Goal: Information Seeking & Learning: Learn about a topic

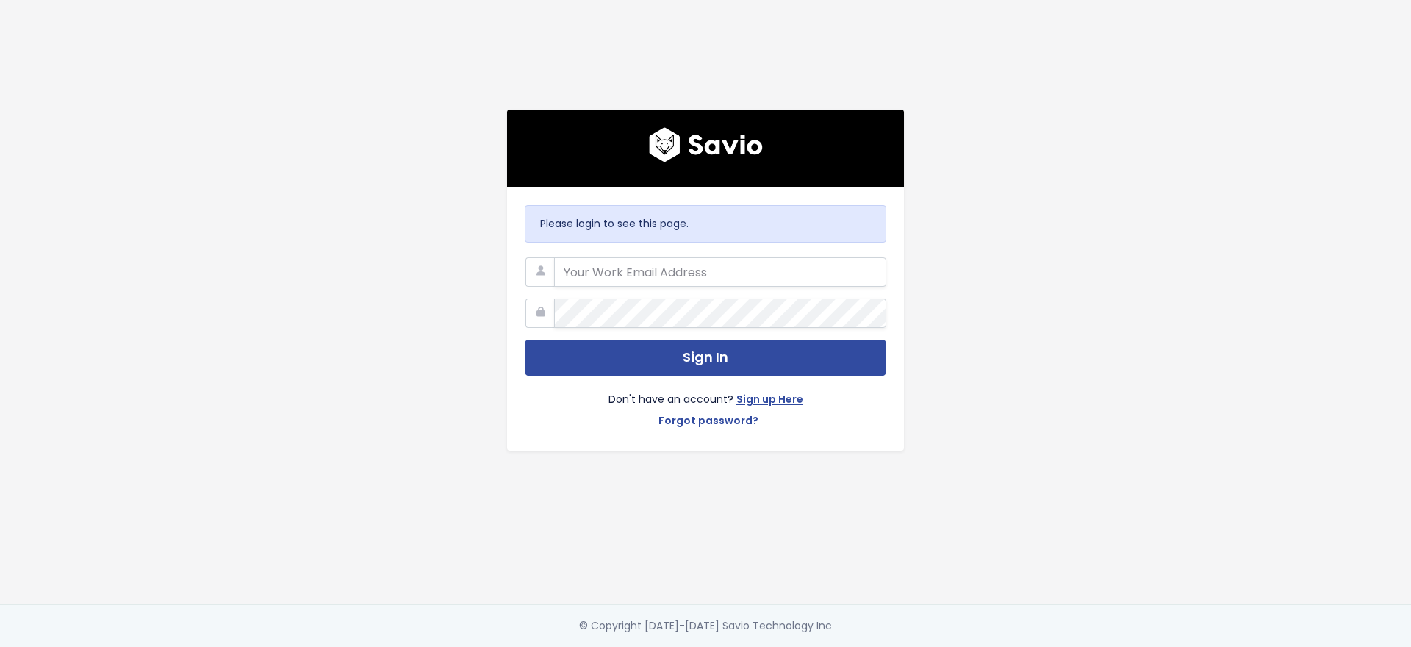
click at [866, 646] on com-1password-button at bounding box center [705, 647] width 1411 height 0
type input "harley.rutherford@cubiko.com.au"
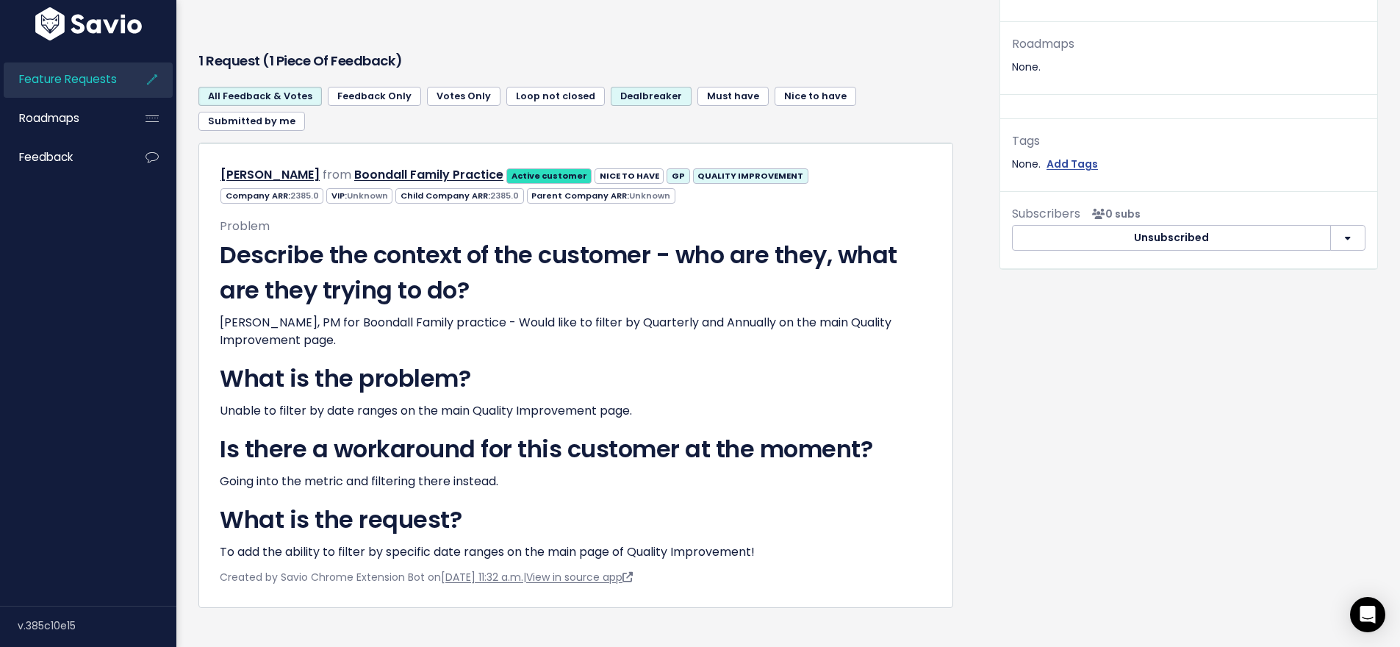
scroll to position [592, 0]
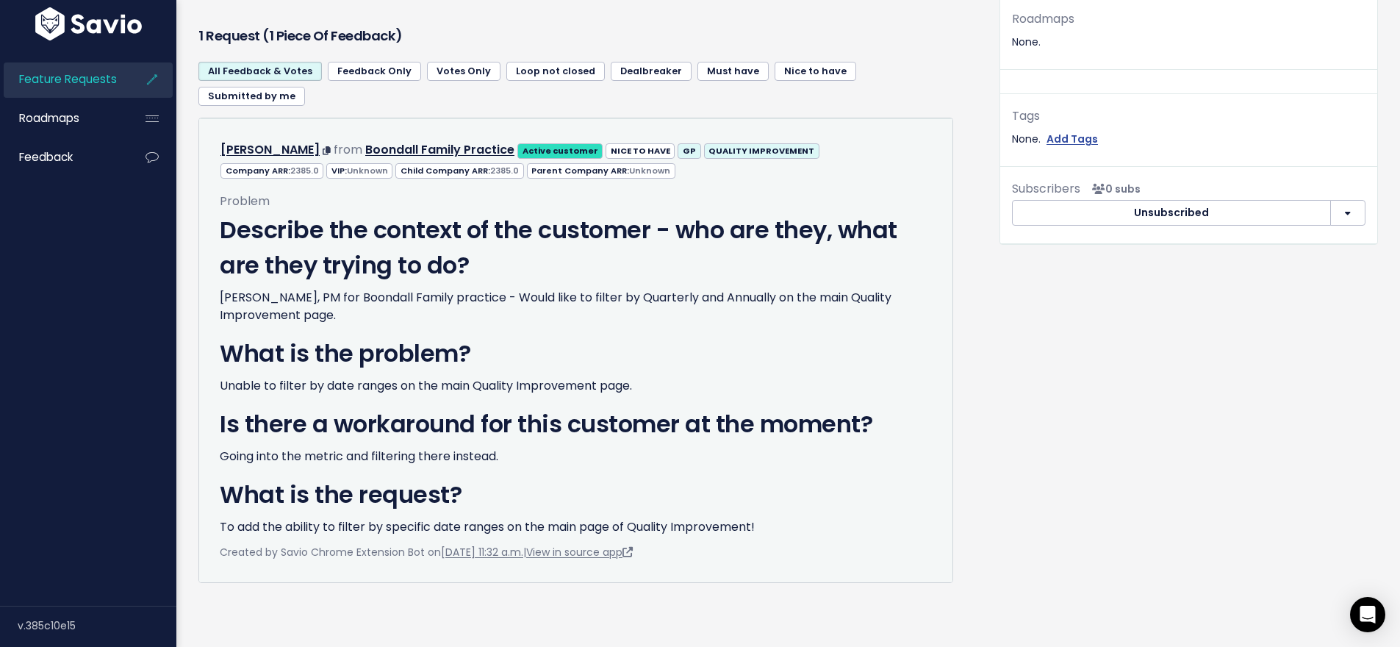
click at [733, 145] on strong "QUALITY IMPROVEMENT" at bounding box center [761, 151] width 106 height 12
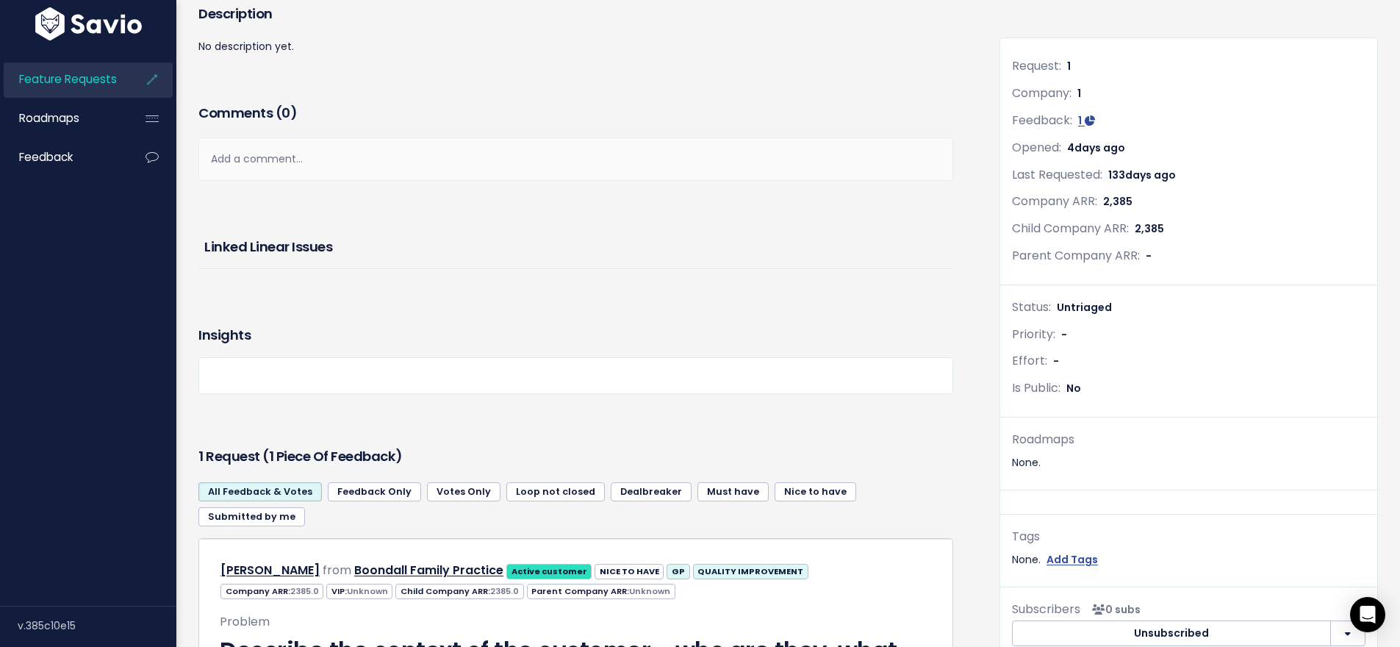
scroll to position [0, 0]
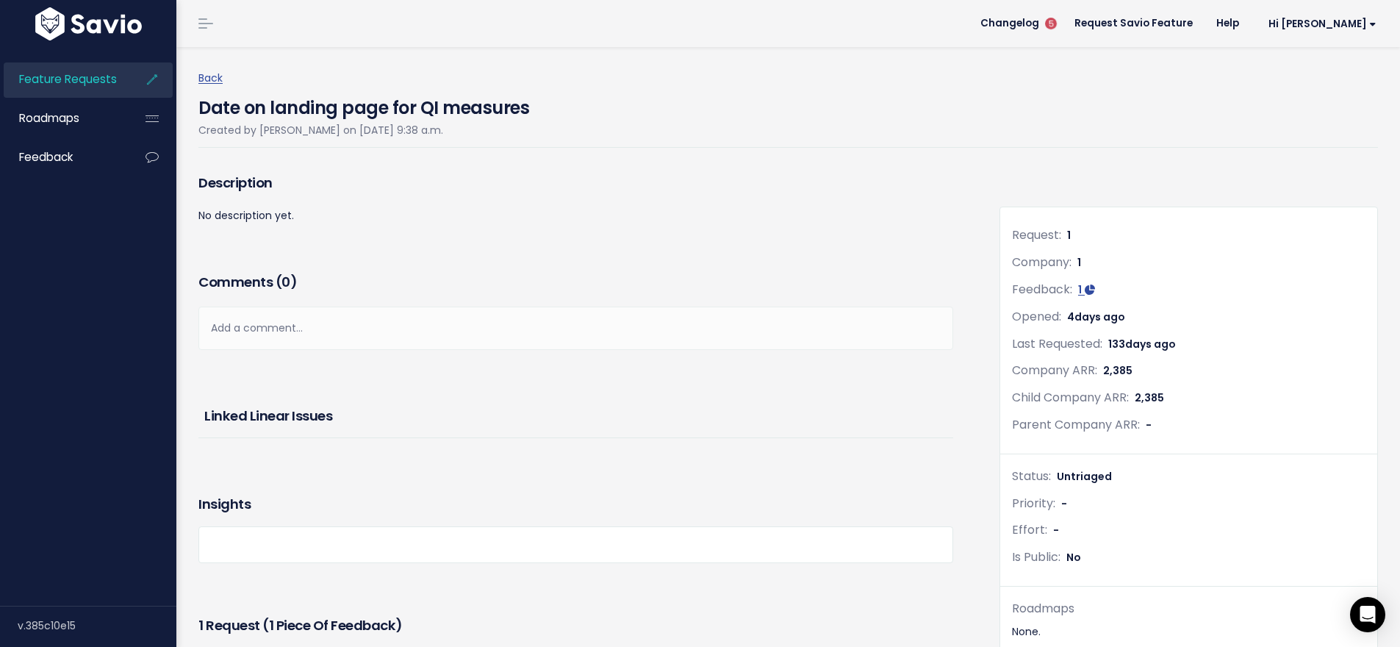
click at [211, 24] on span at bounding box center [205, 23] width 15 height 1
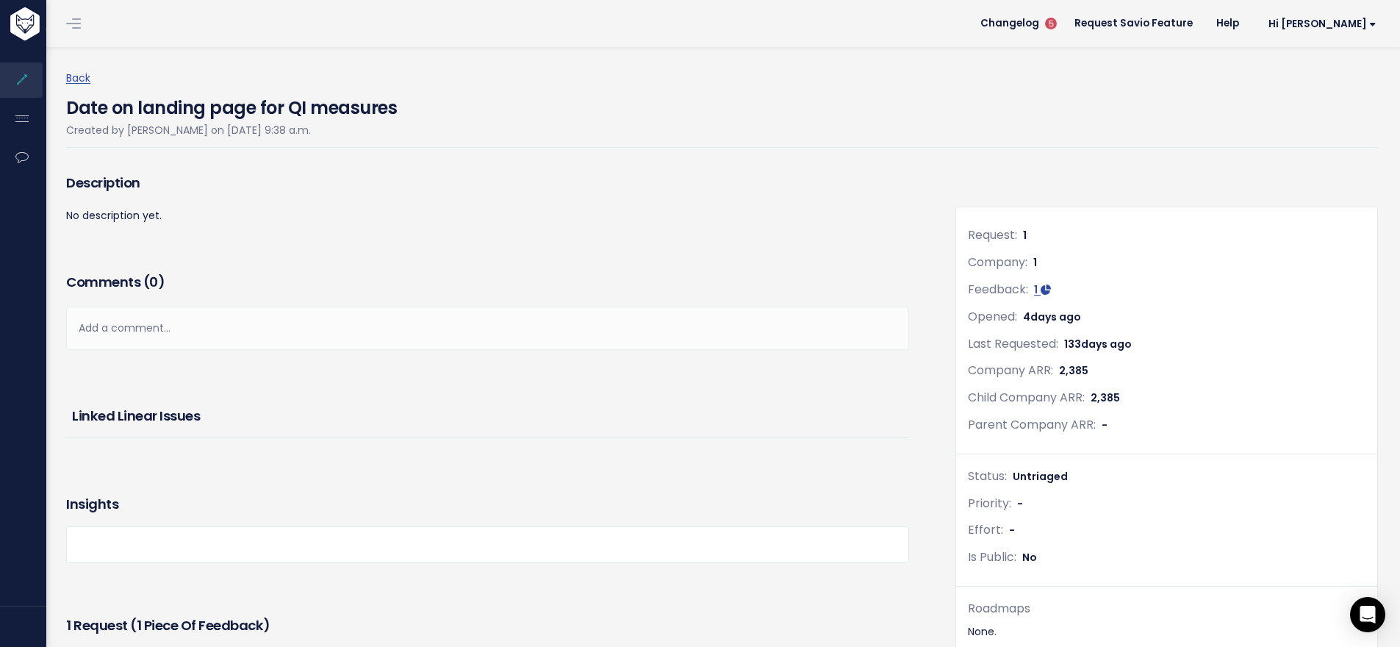
click at [73, 24] on link at bounding box center [74, 23] width 24 height 13
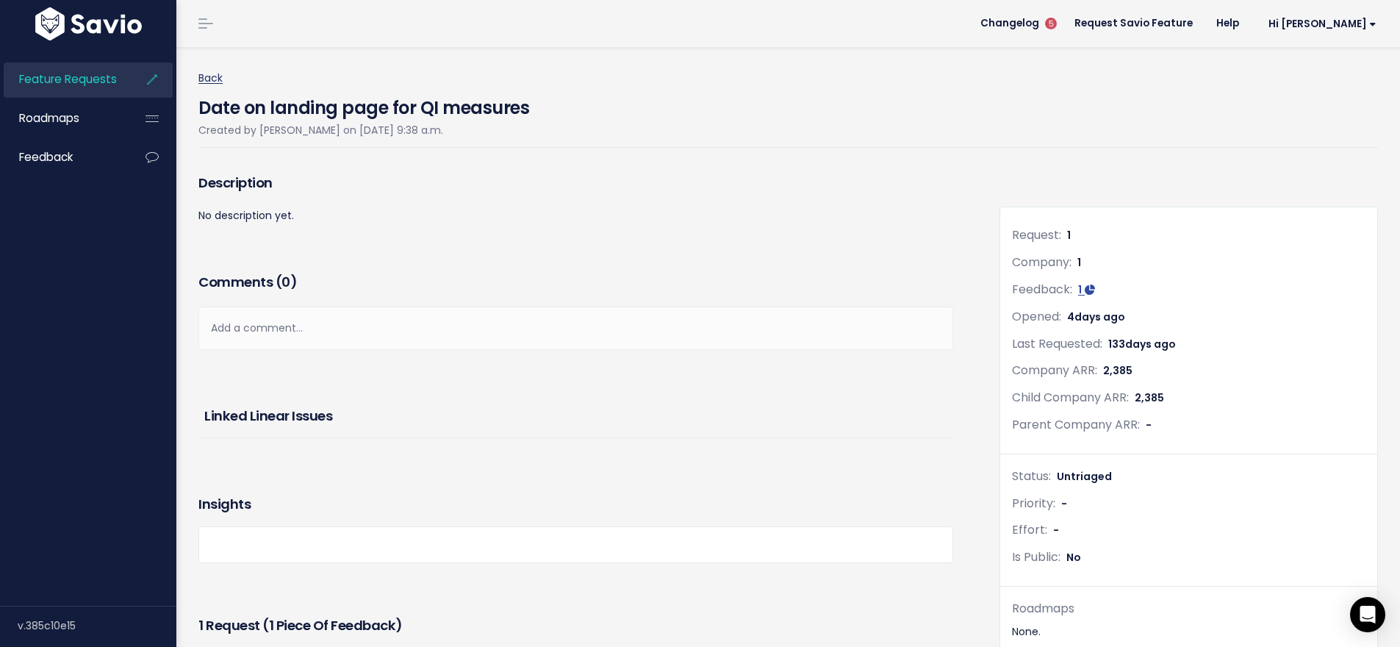
click at [220, 79] on link "Back" at bounding box center [210, 78] width 24 height 15
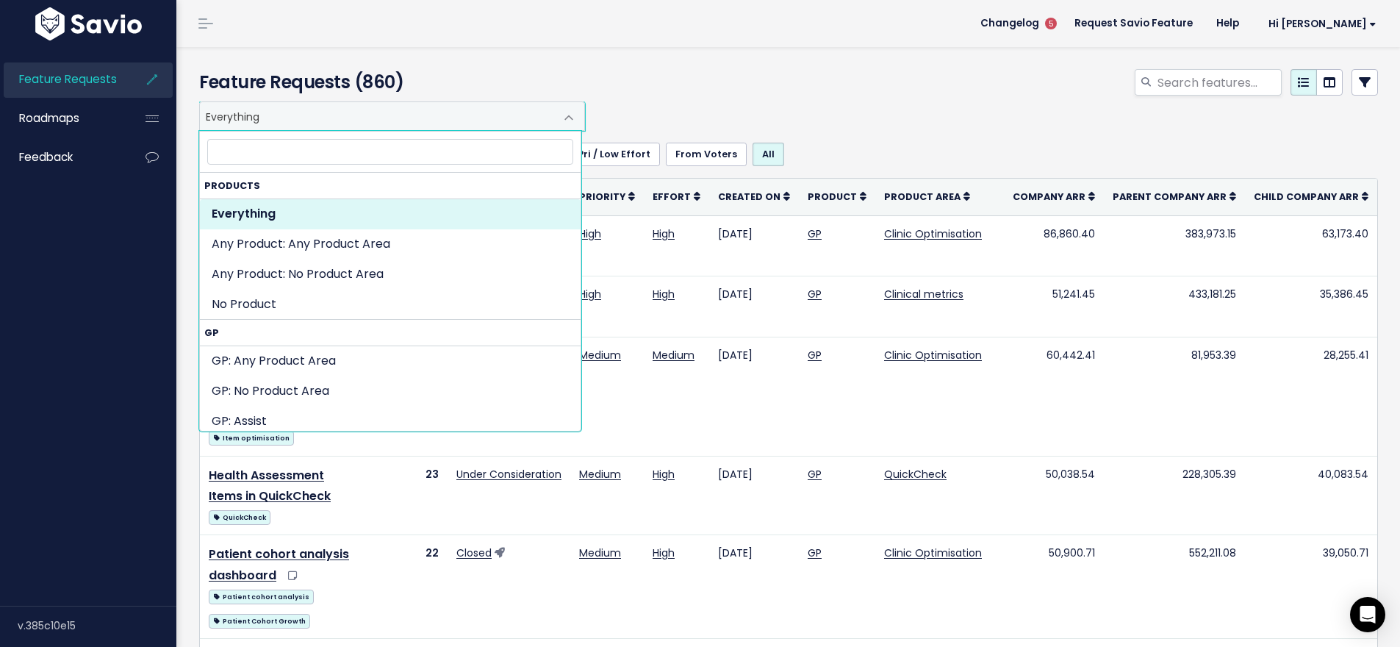
click at [349, 117] on span "Everything" at bounding box center [377, 116] width 355 height 28
click at [317, 151] on input "search" at bounding box center [390, 152] width 366 height 26
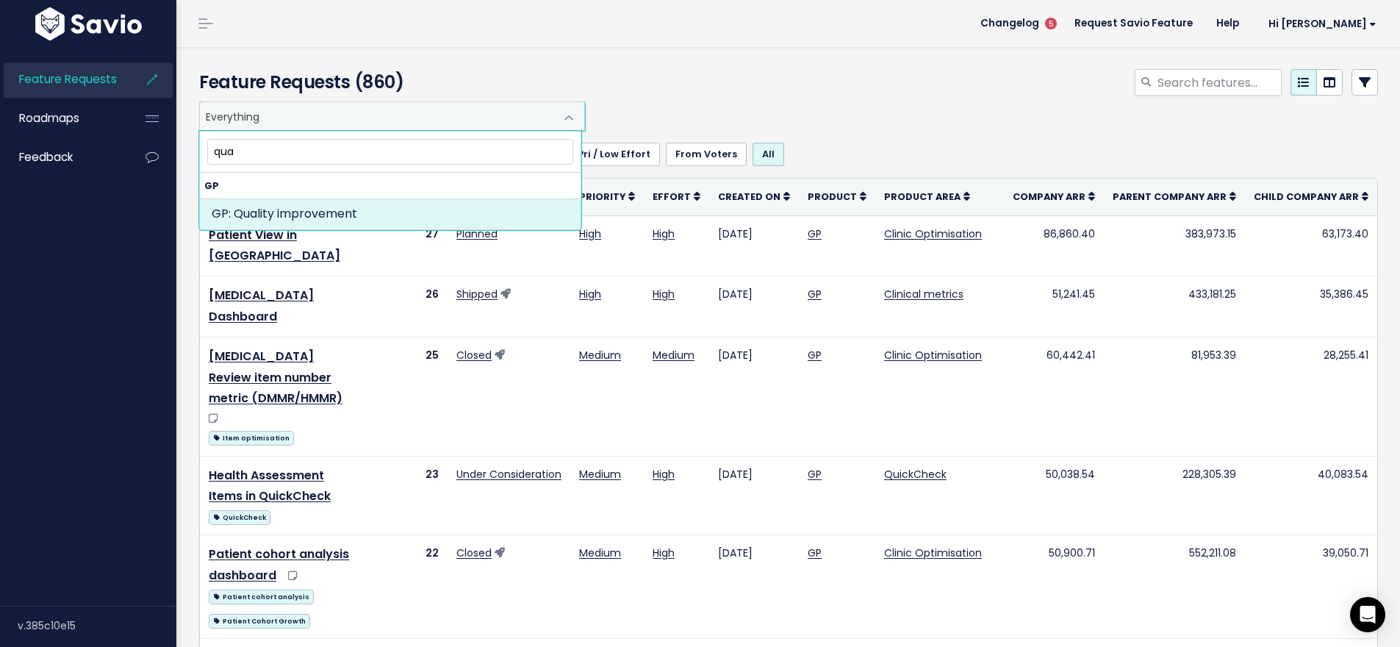
type input "qua"
select select "MAIN:QUALITY_IMPROVEMENT"
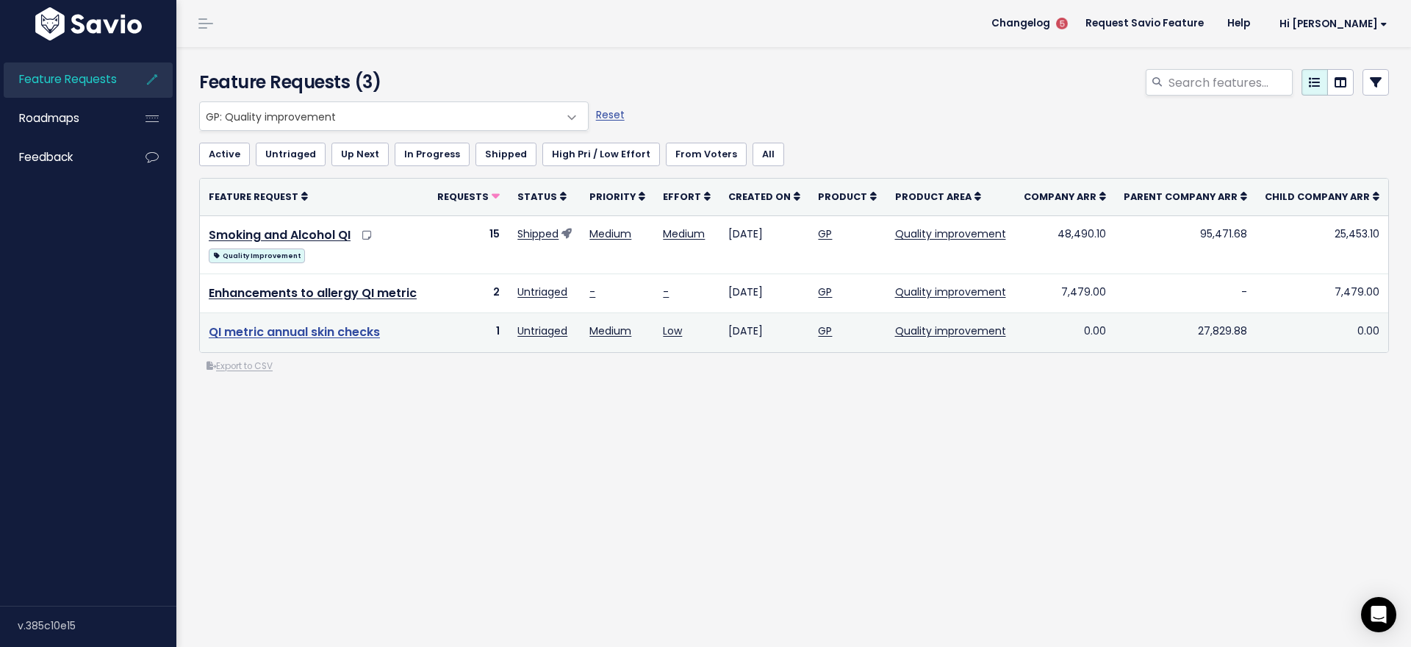
click at [312, 333] on link "QI metric annual skin checks" at bounding box center [294, 331] width 171 height 17
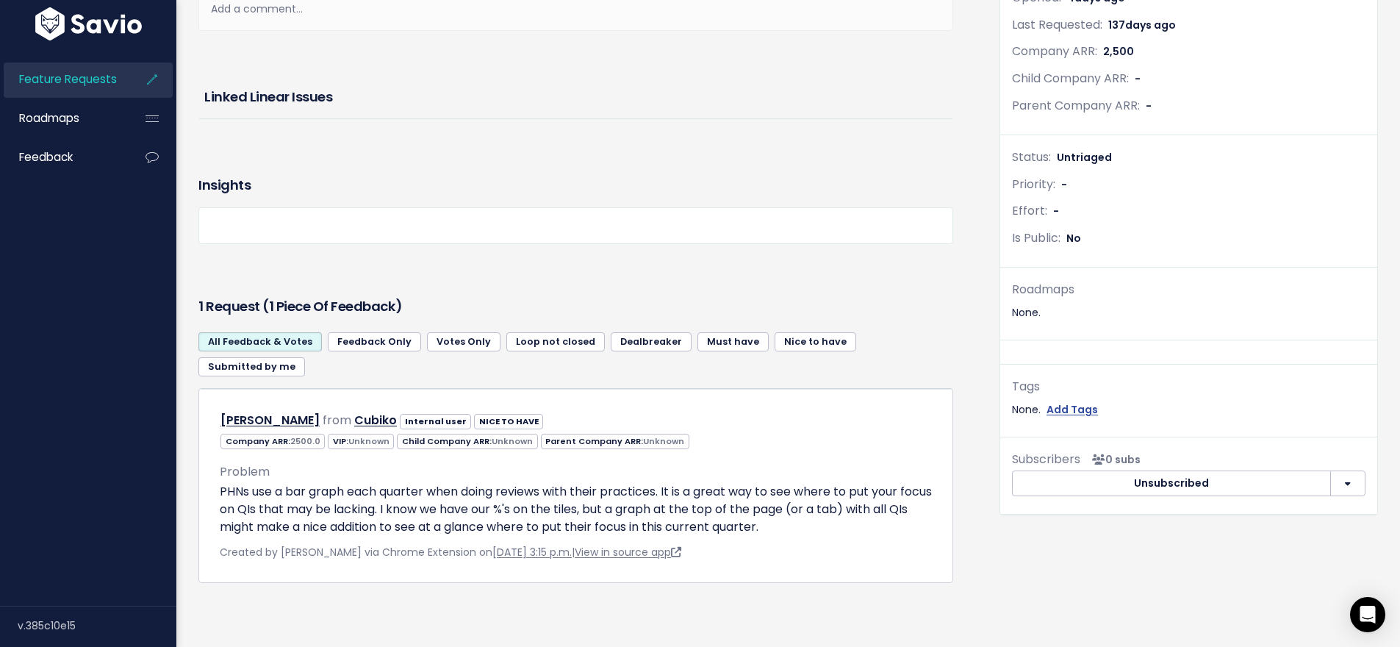
scroll to position [322, 0]
click at [661, 288] on div "1 Request (1 piece of Feedback)" at bounding box center [575, 306] width 755 height 37
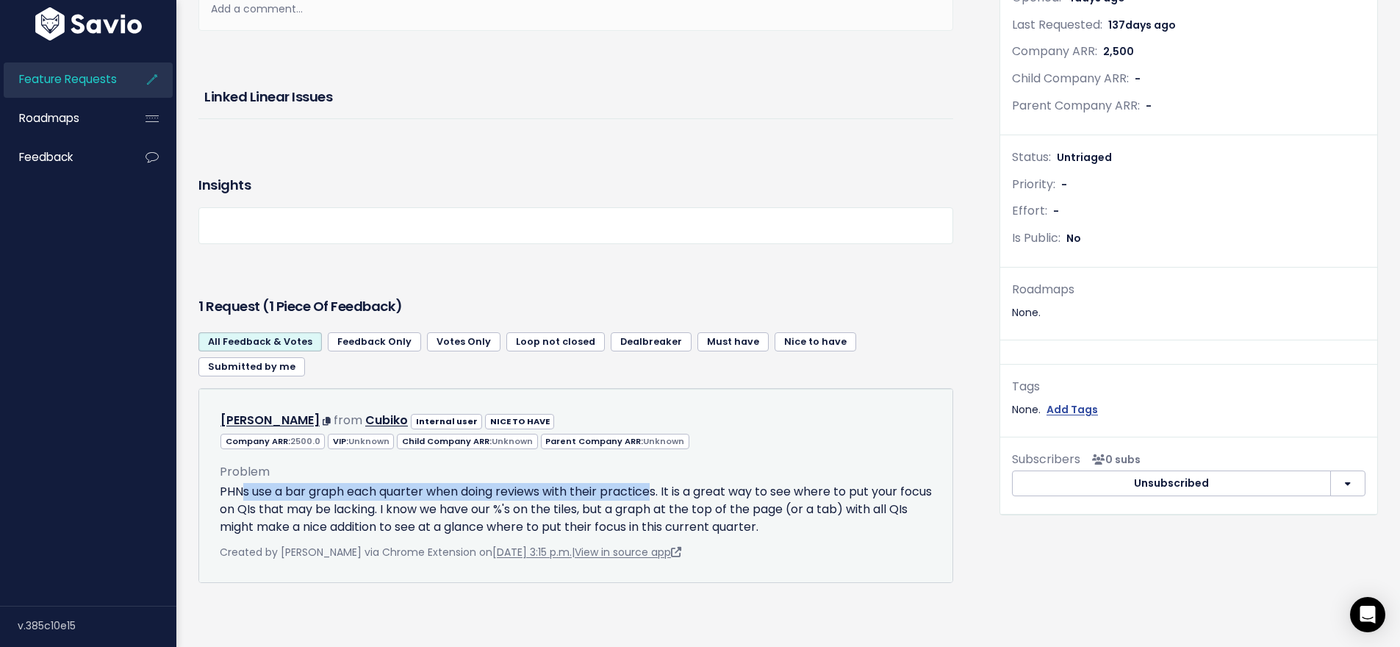
drag, startPoint x: 243, startPoint y: 466, endPoint x: 653, endPoint y: 470, distance: 410.0
click at [653, 483] on p "PHNs use a bar graph each quarter when doing reviews with their practices. It i…" at bounding box center [576, 509] width 712 height 53
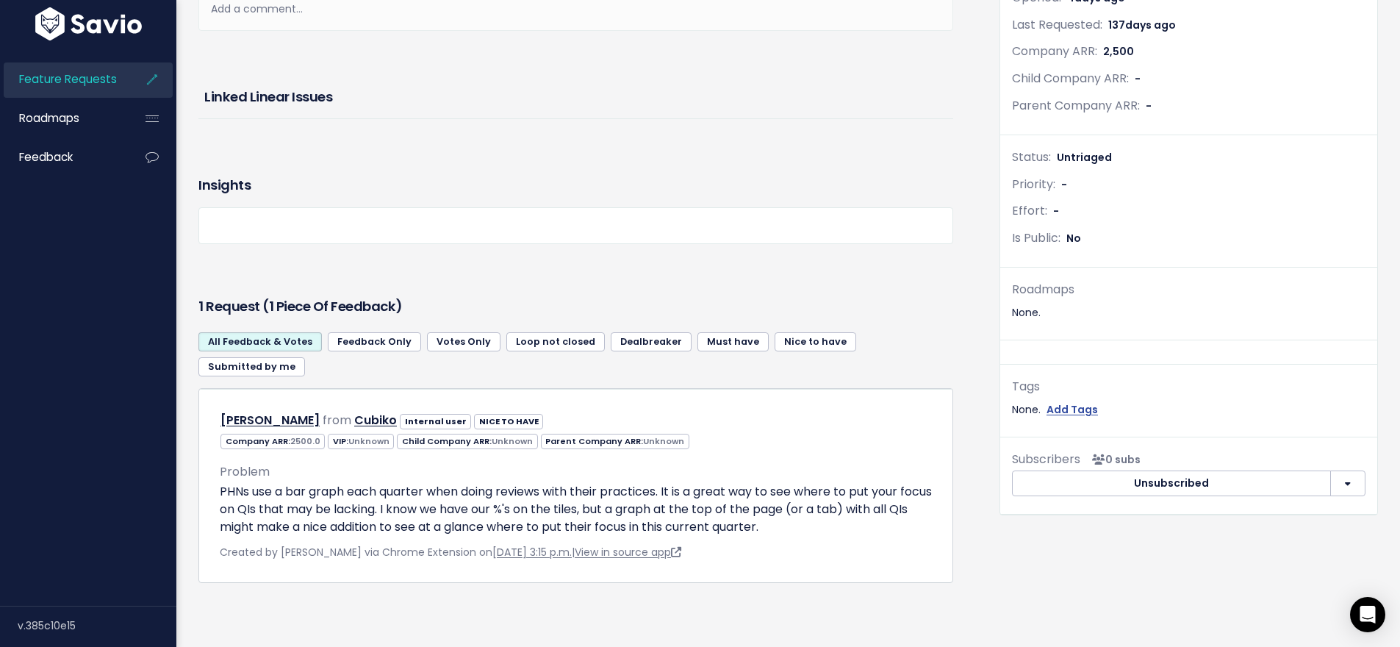
click at [572, 273] on div "Insights" at bounding box center [575, 225] width 777 height 125
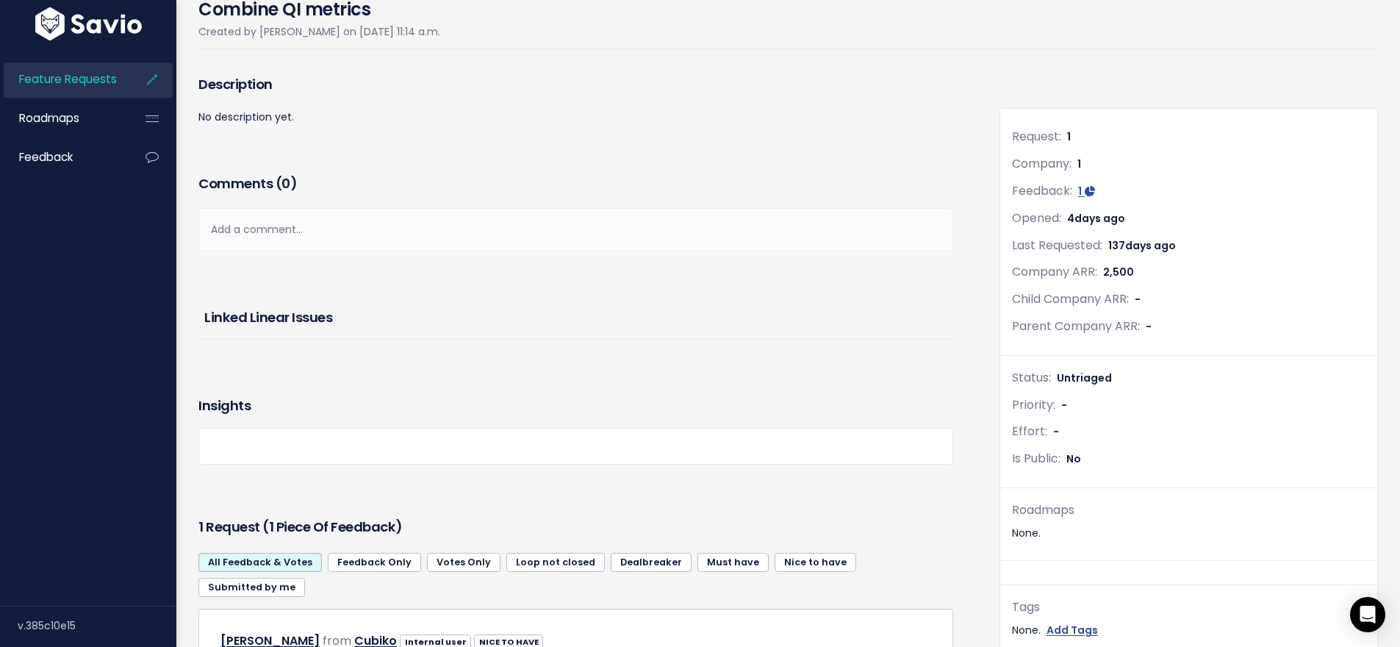
scroll to position [0, 0]
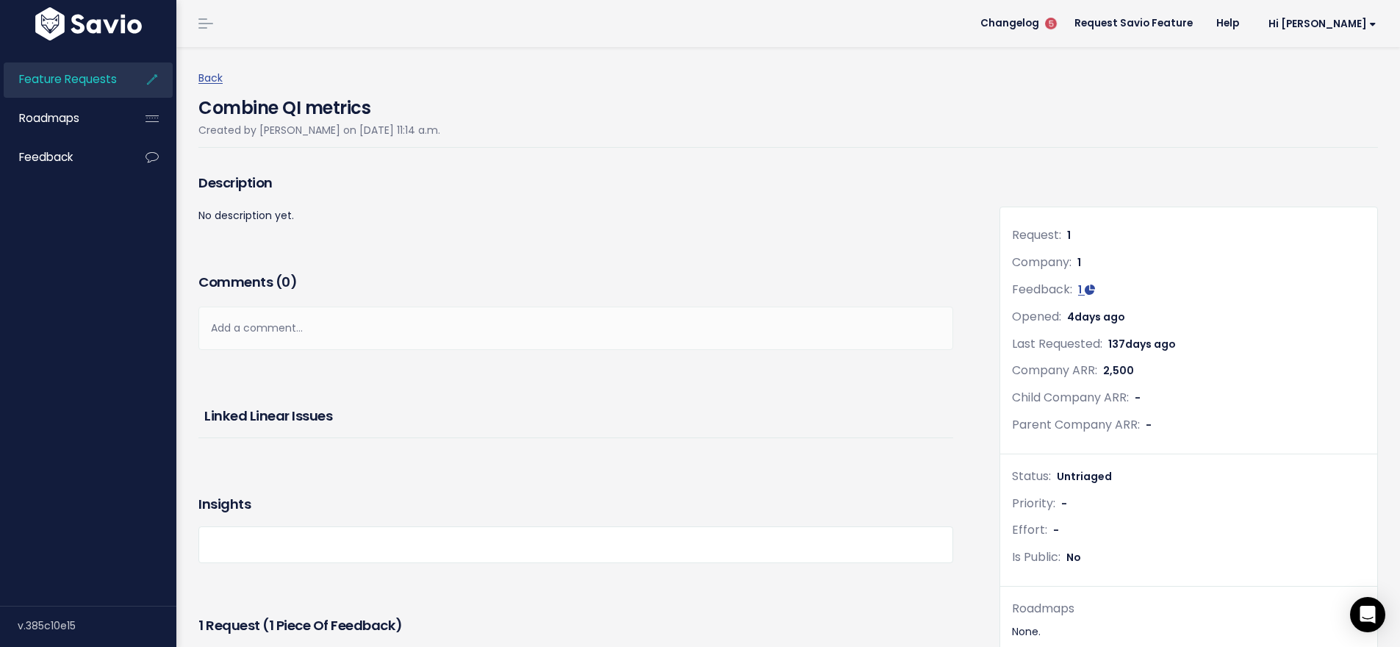
click at [612, 188] on h3 "Description" at bounding box center [575, 183] width 755 height 21
click at [205, 82] on link "Back" at bounding box center [210, 78] width 24 height 15
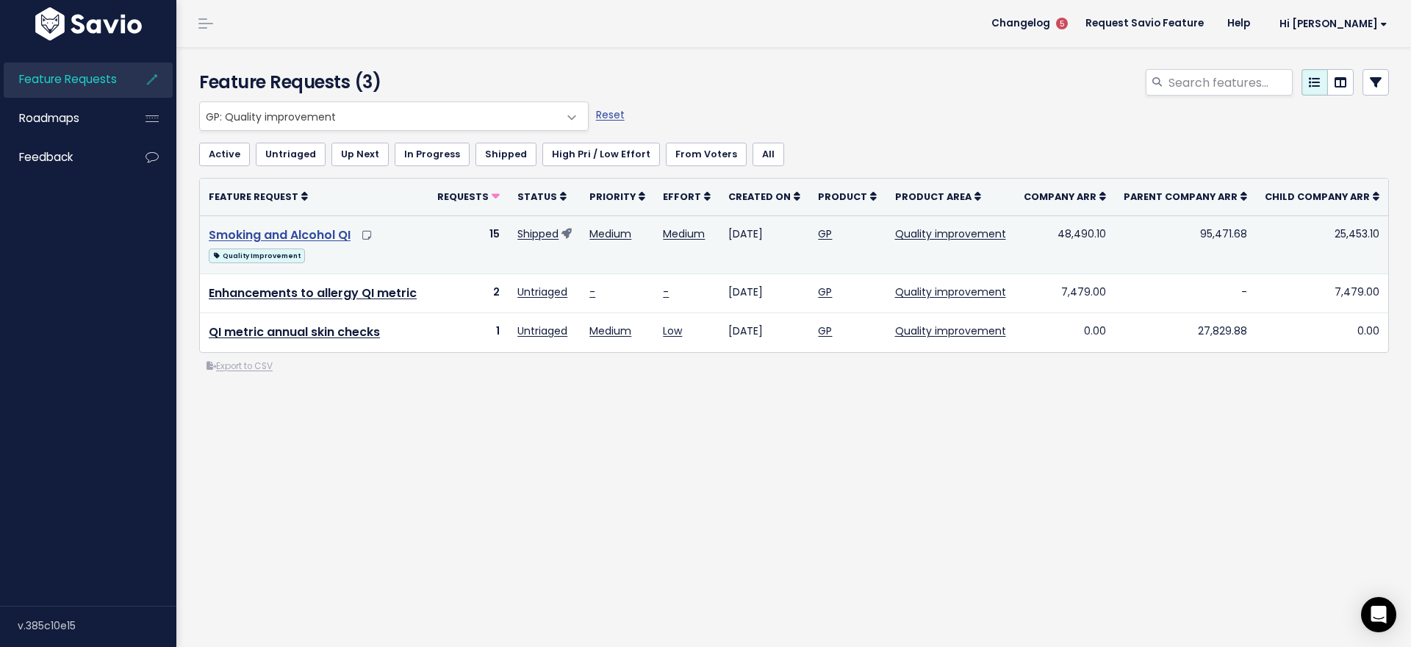
click at [312, 234] on link "Smoking and Alcohol QI" at bounding box center [280, 234] width 142 height 17
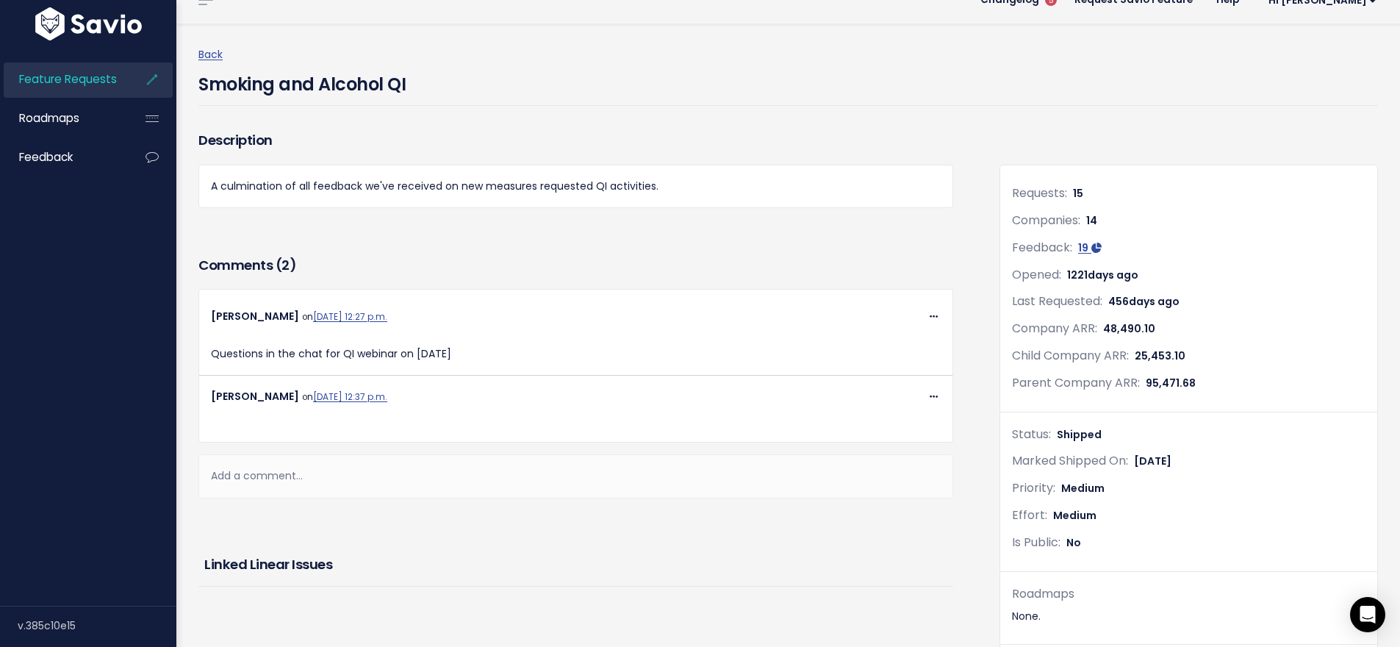
scroll to position [153, 0]
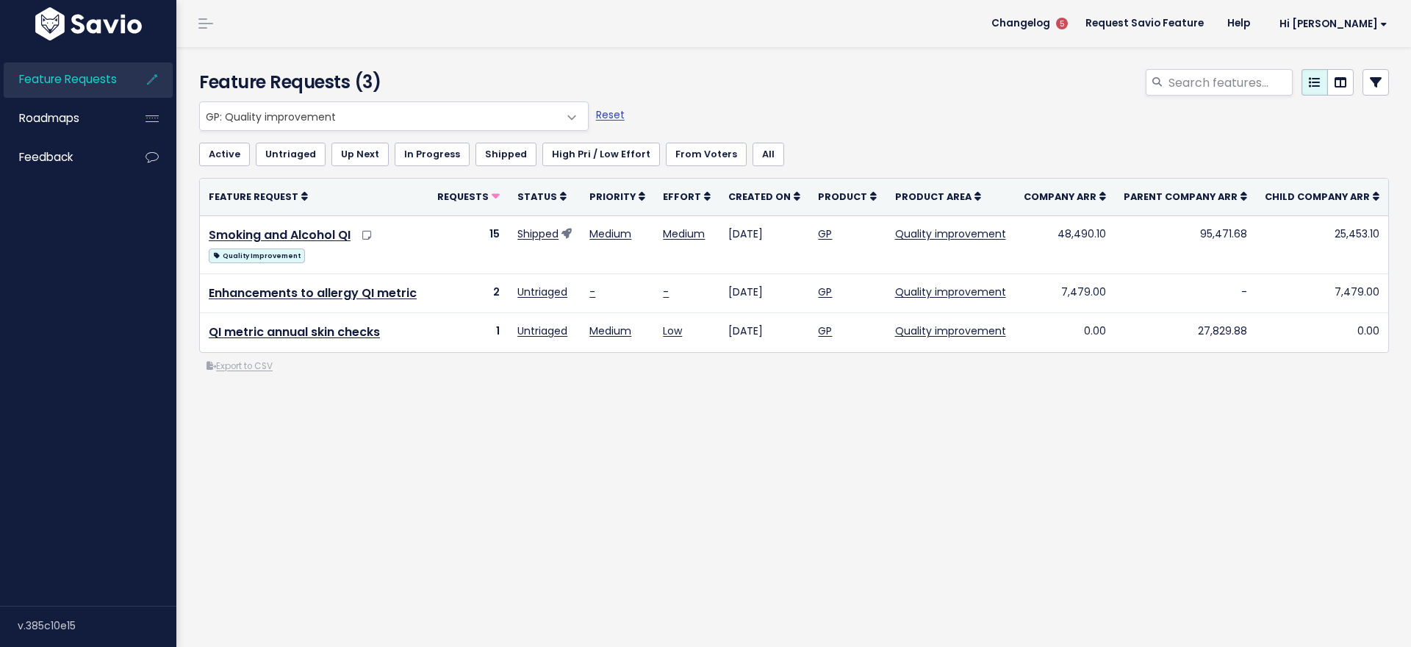
click at [818, 90] on div at bounding box center [996, 85] width 808 height 32
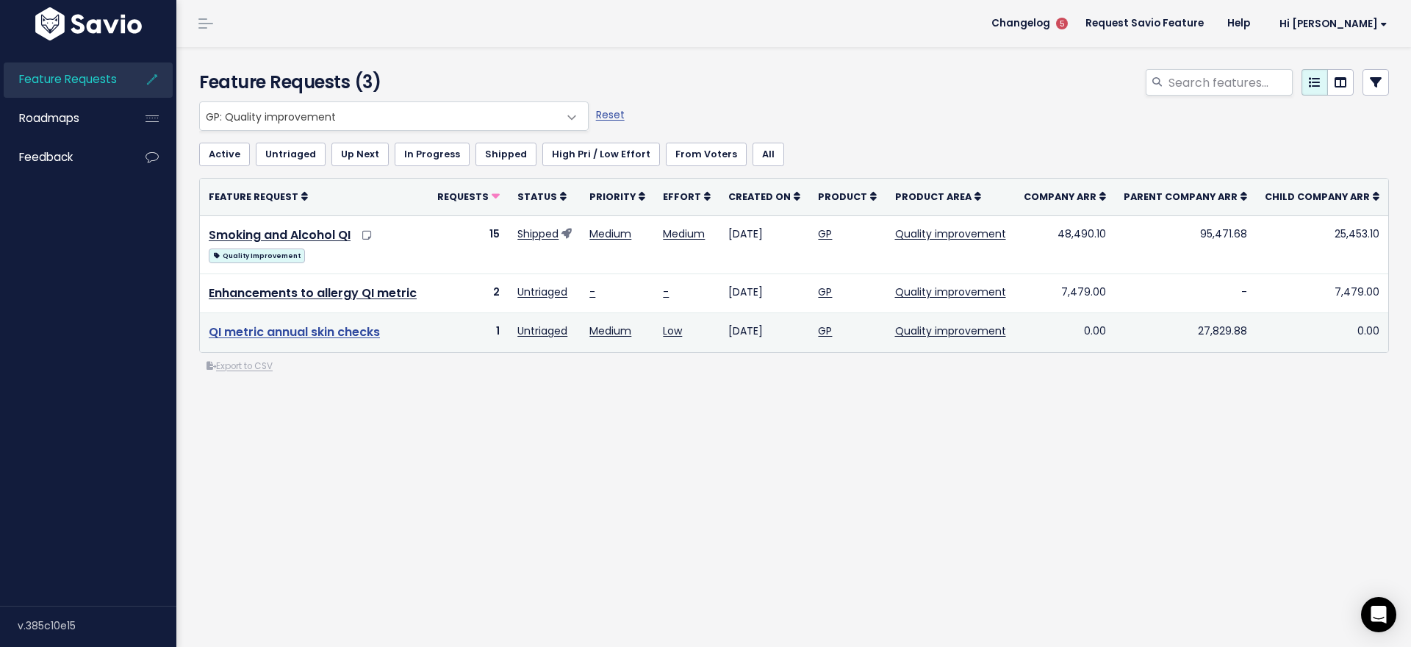
click at [352, 334] on link "QI metric annual skin checks" at bounding box center [294, 331] width 171 height 17
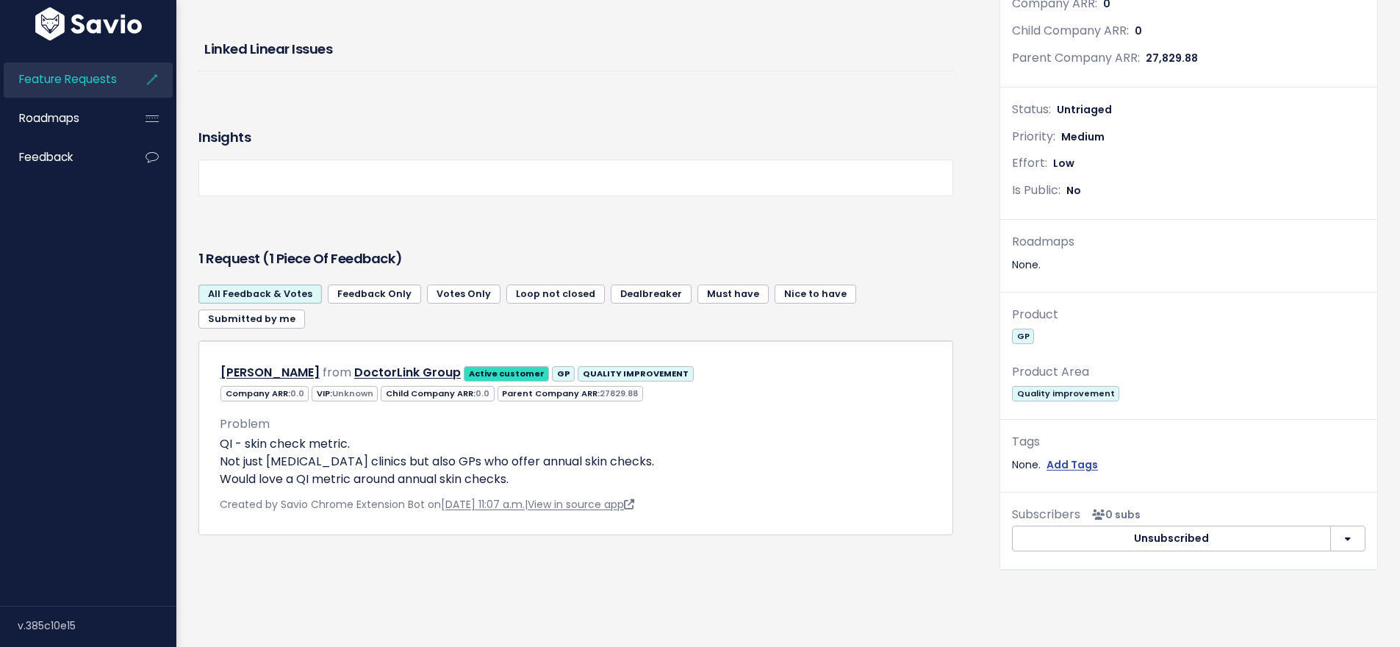
scroll to position [347, 0]
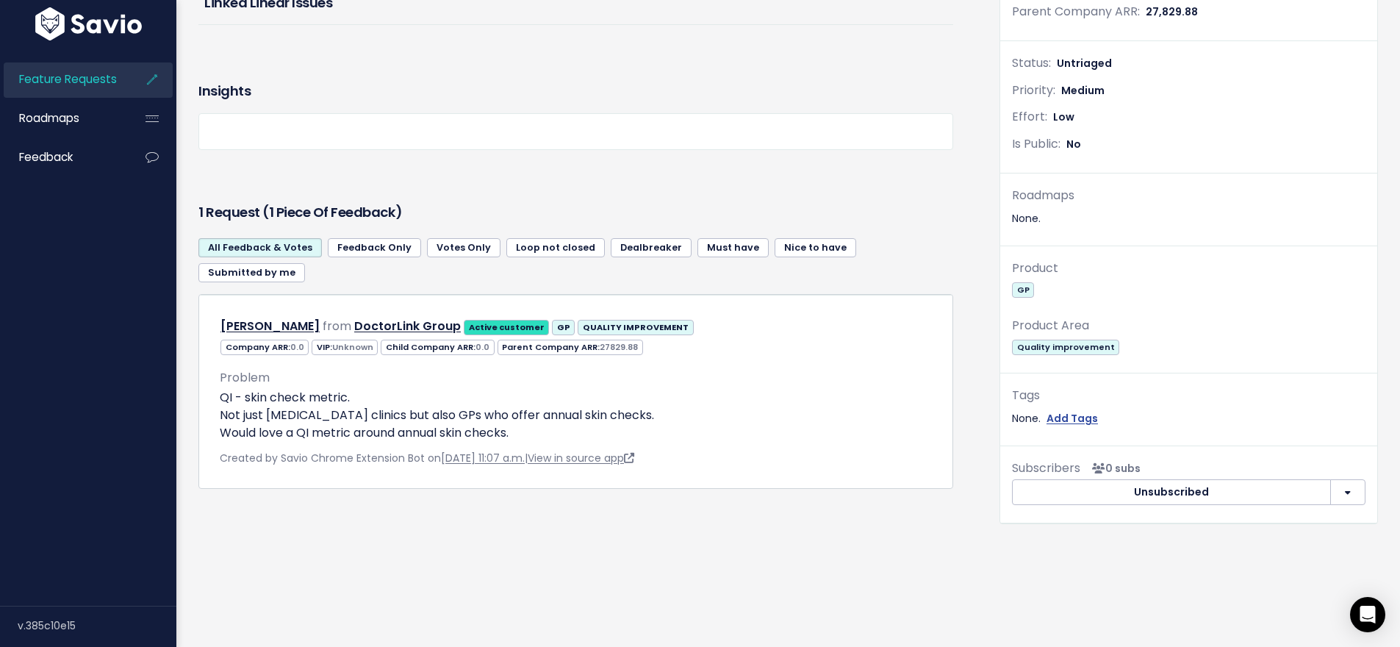
click at [929, 194] on div "1 Request (1 piece of Feedback)" at bounding box center [575, 212] width 755 height 37
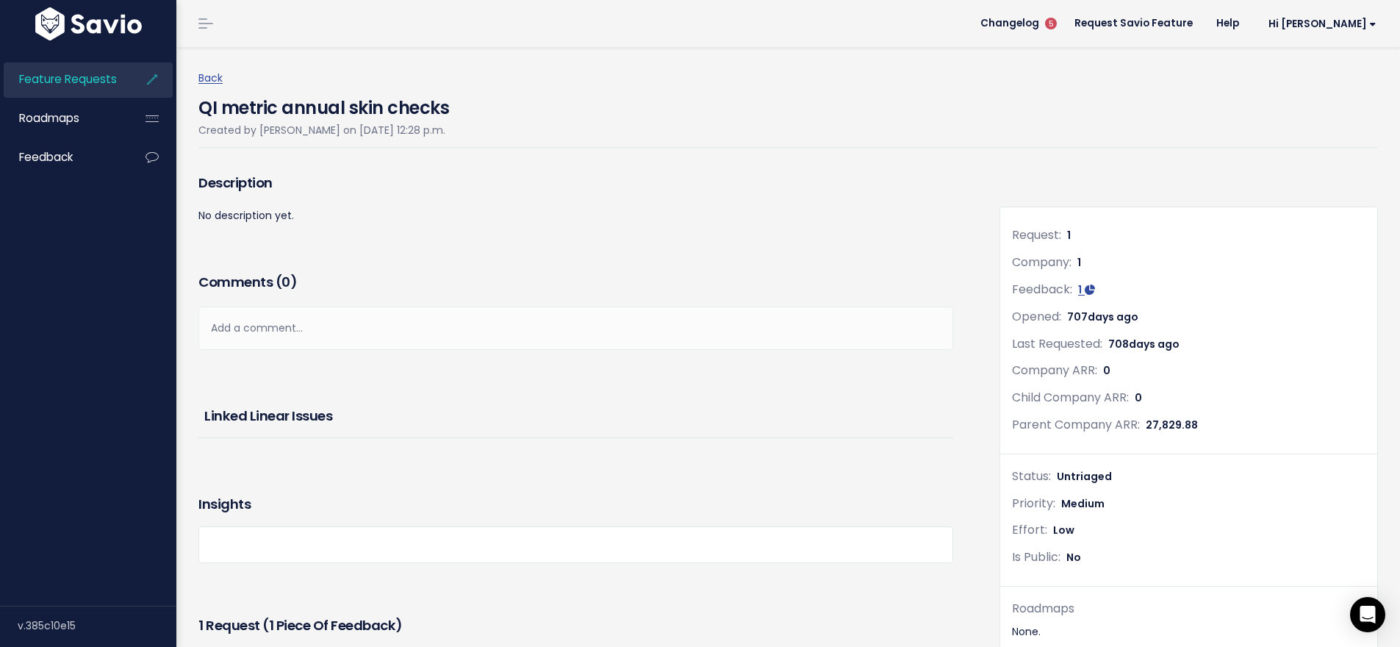
scroll to position [77, 0]
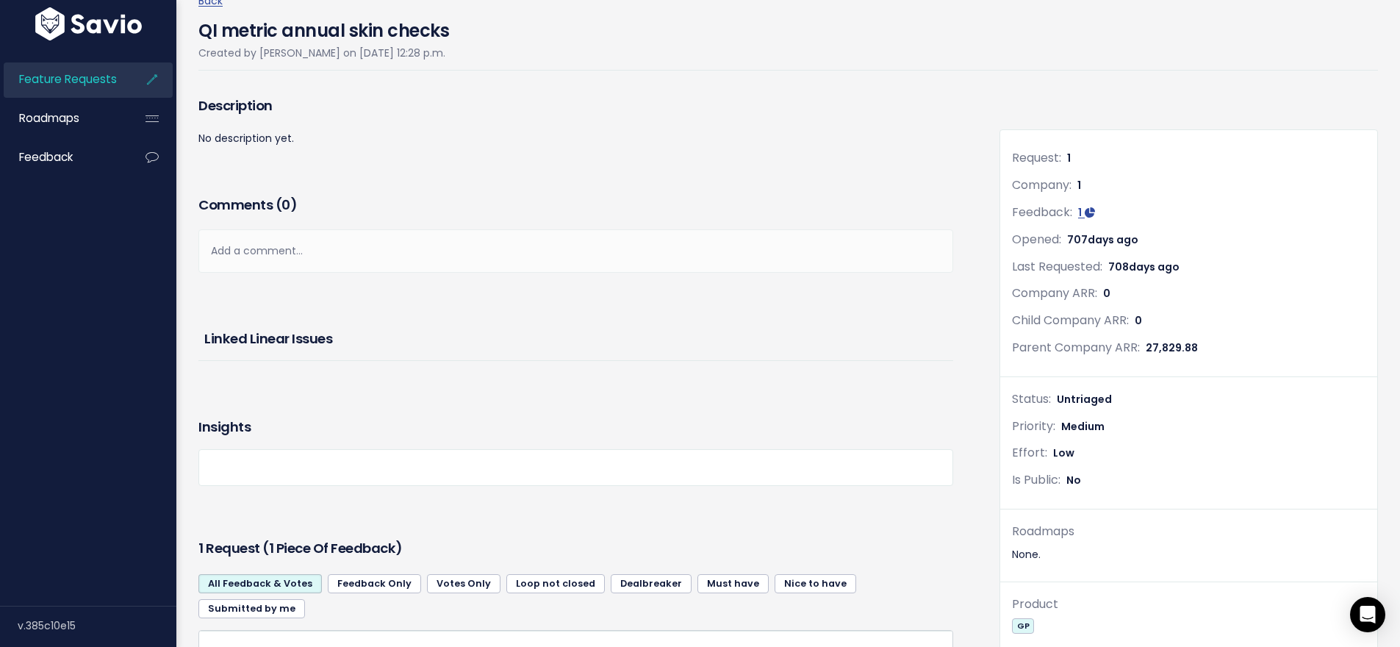
click at [979, 272] on div "Description No description yet. Comments ( 0 ) Add a comment... | | | | Add a c…" at bounding box center [587, 487] width 801 height 789
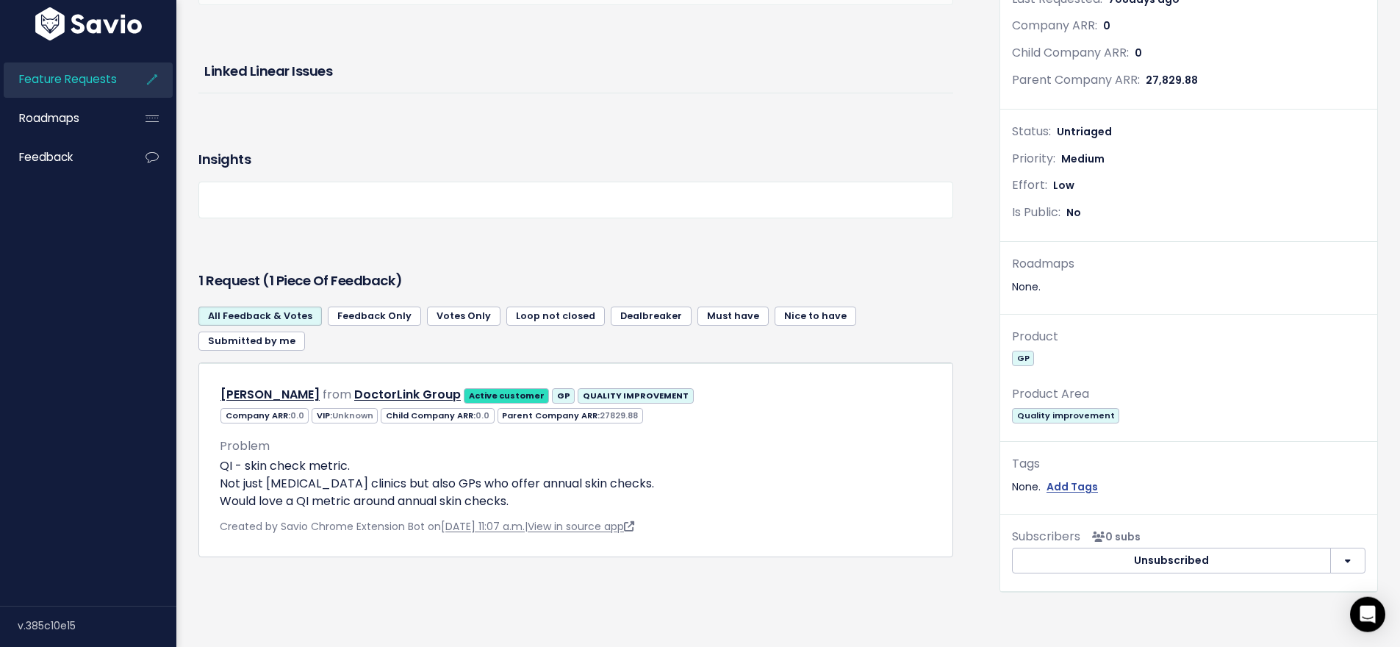
scroll to position [294, 0]
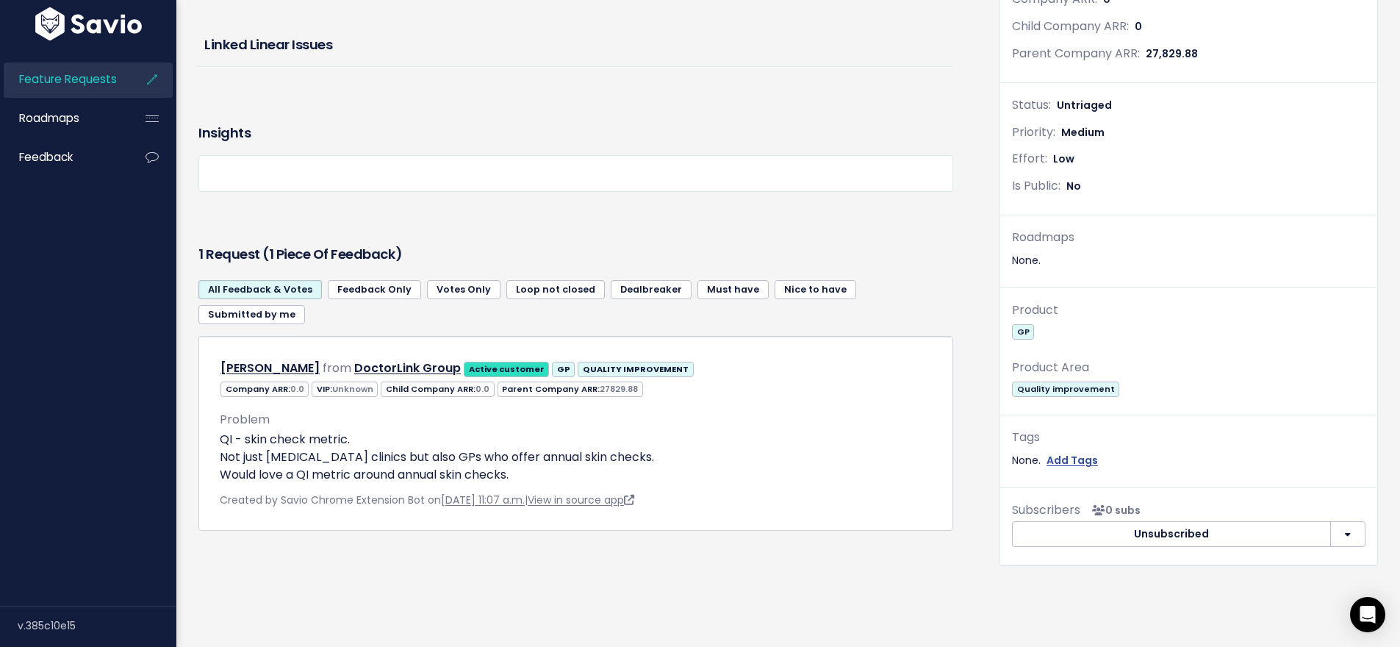
click at [972, 112] on div "Description No description yet. Comments ( 0 ) Add a comment... | | | | Add a c…" at bounding box center [587, 193] width 801 height 789
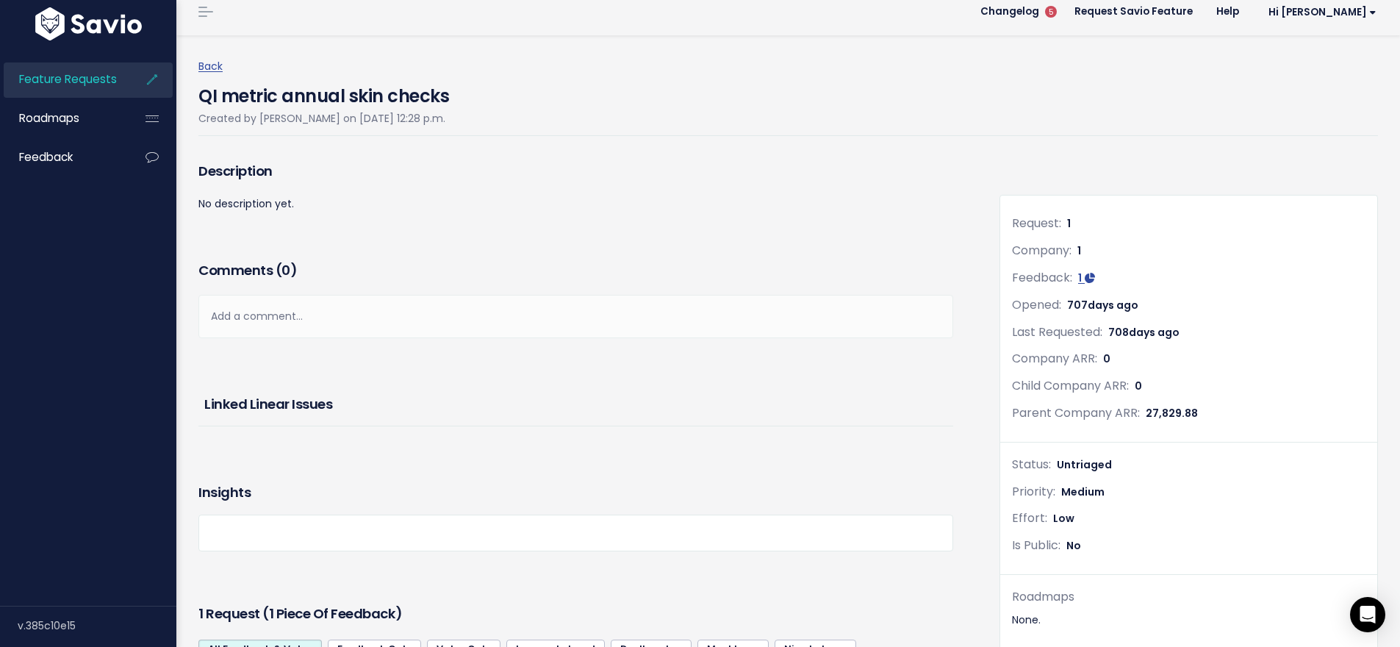
scroll to position [0, 0]
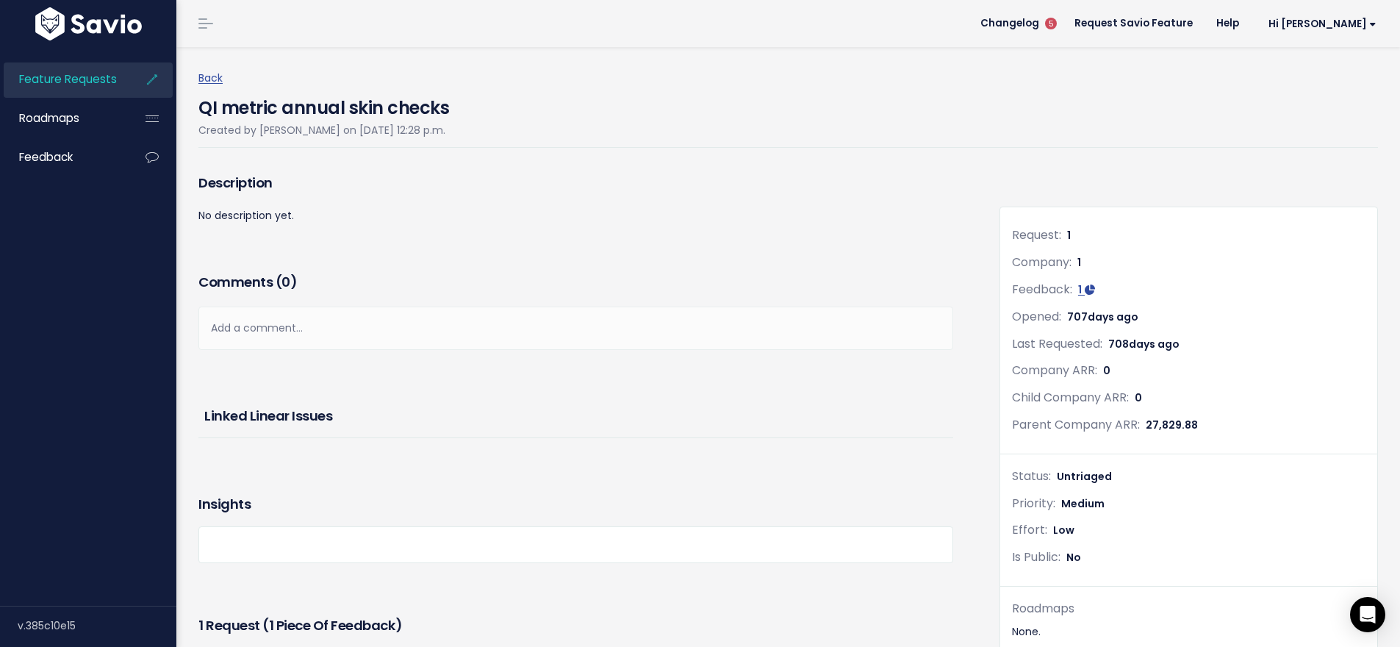
click at [564, 124] on div "QI metric annual skin checks Created by Matt Rodin on Oct. 31, 2023, 12:28 p.m." at bounding box center [787, 117] width 1179 height 60
click at [610, 95] on div "QI metric annual skin checks Created by Matt Rodin on Oct. 31, 2023, 12:28 p.m." at bounding box center [787, 117] width 1179 height 60
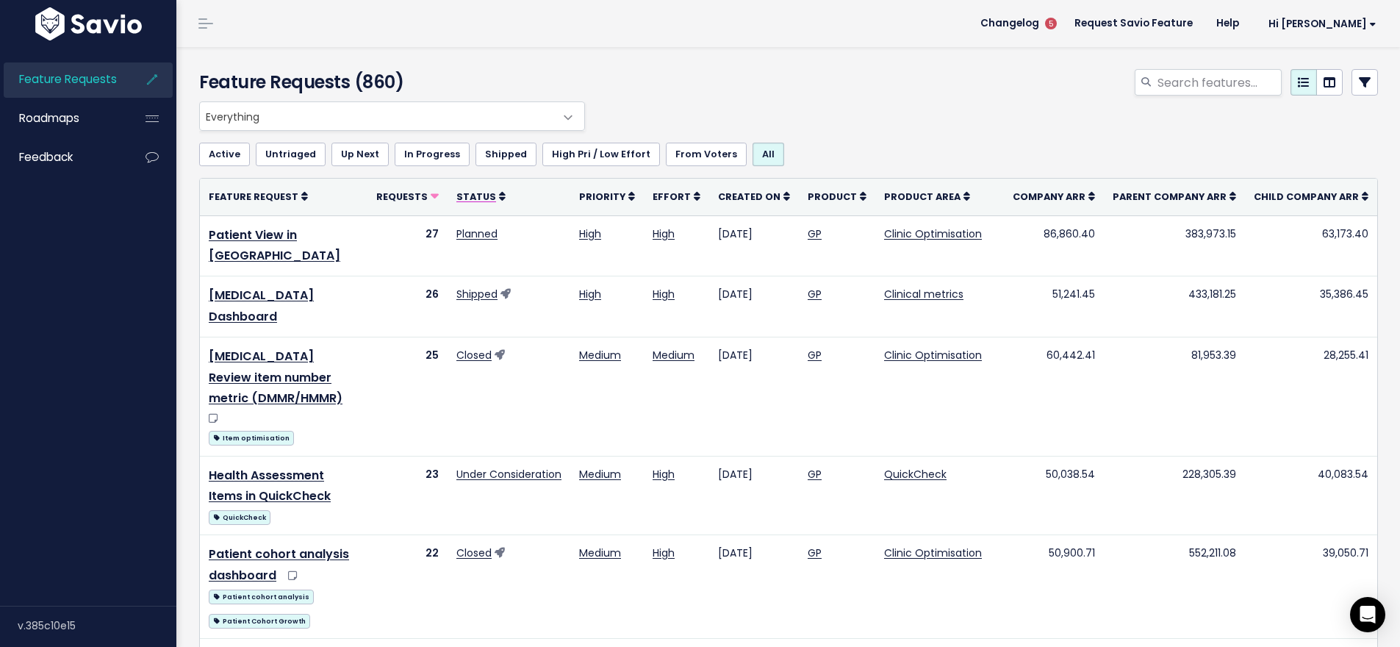
click at [496, 194] on span "Status" at bounding box center [476, 196] width 40 height 12
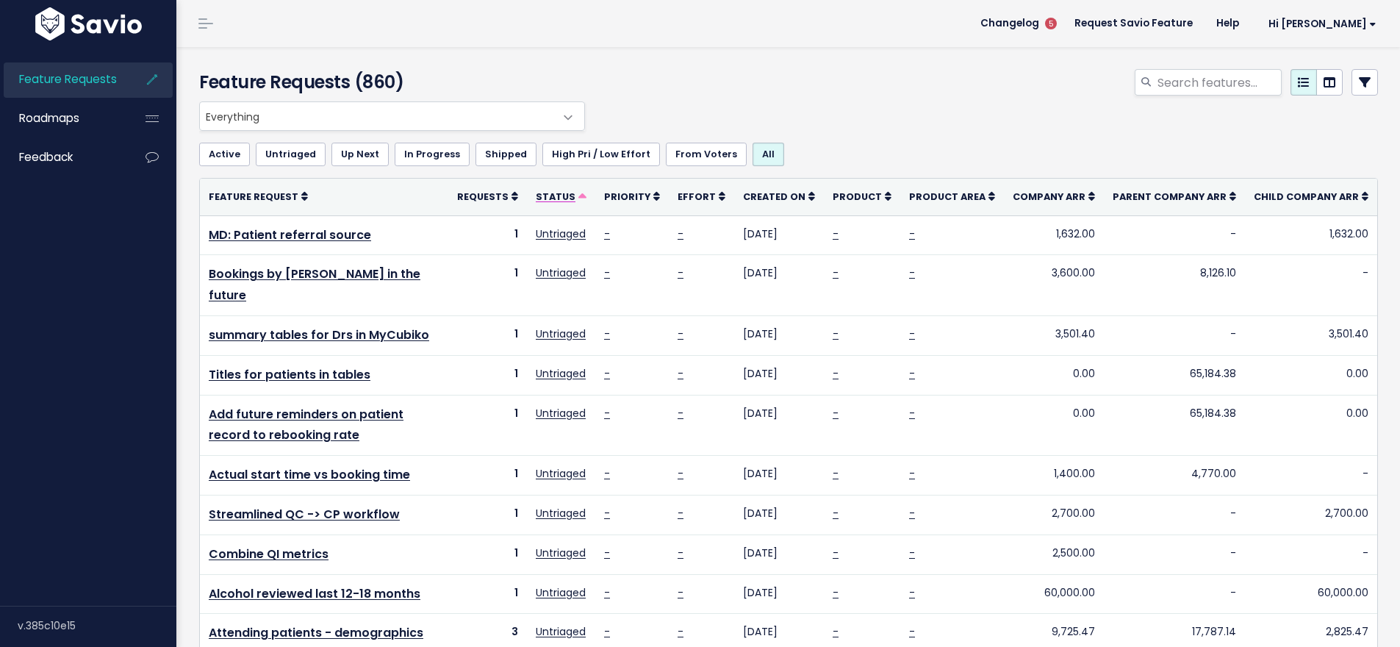
click at [575, 198] on span "Status" at bounding box center [556, 196] width 40 height 12
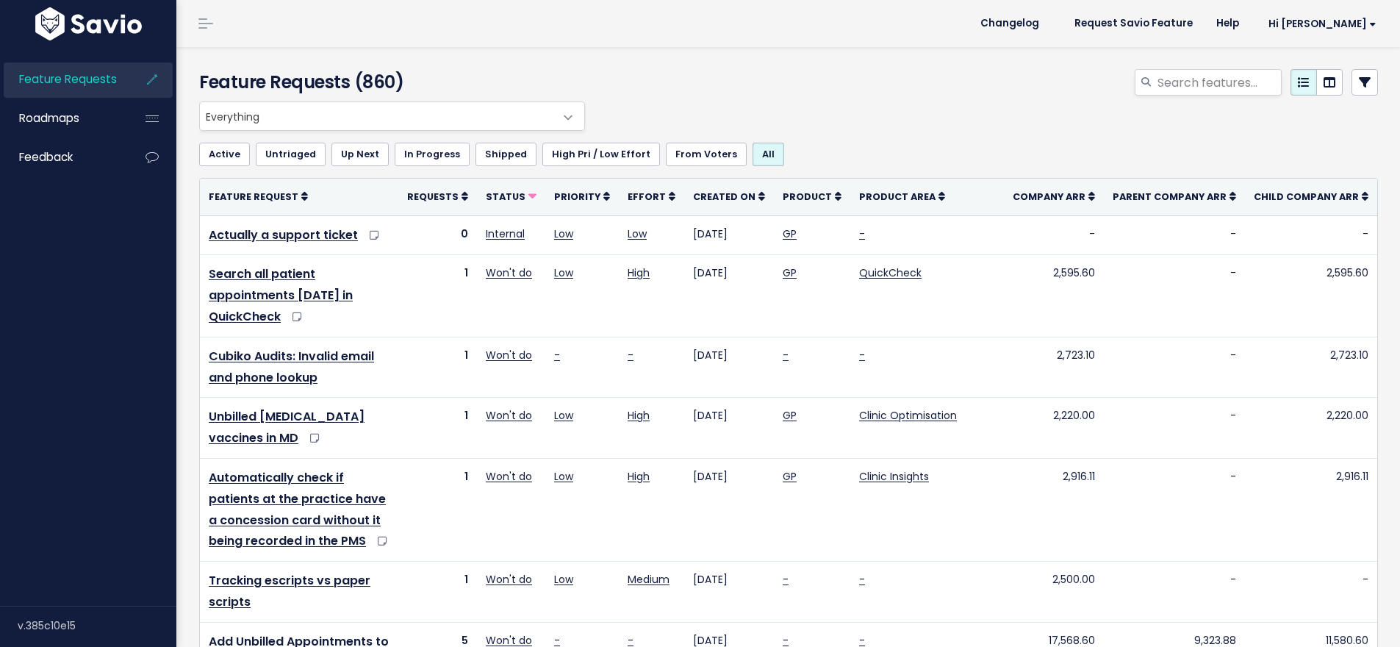
click at [536, 198] on icon at bounding box center [532, 197] width 8 height 8
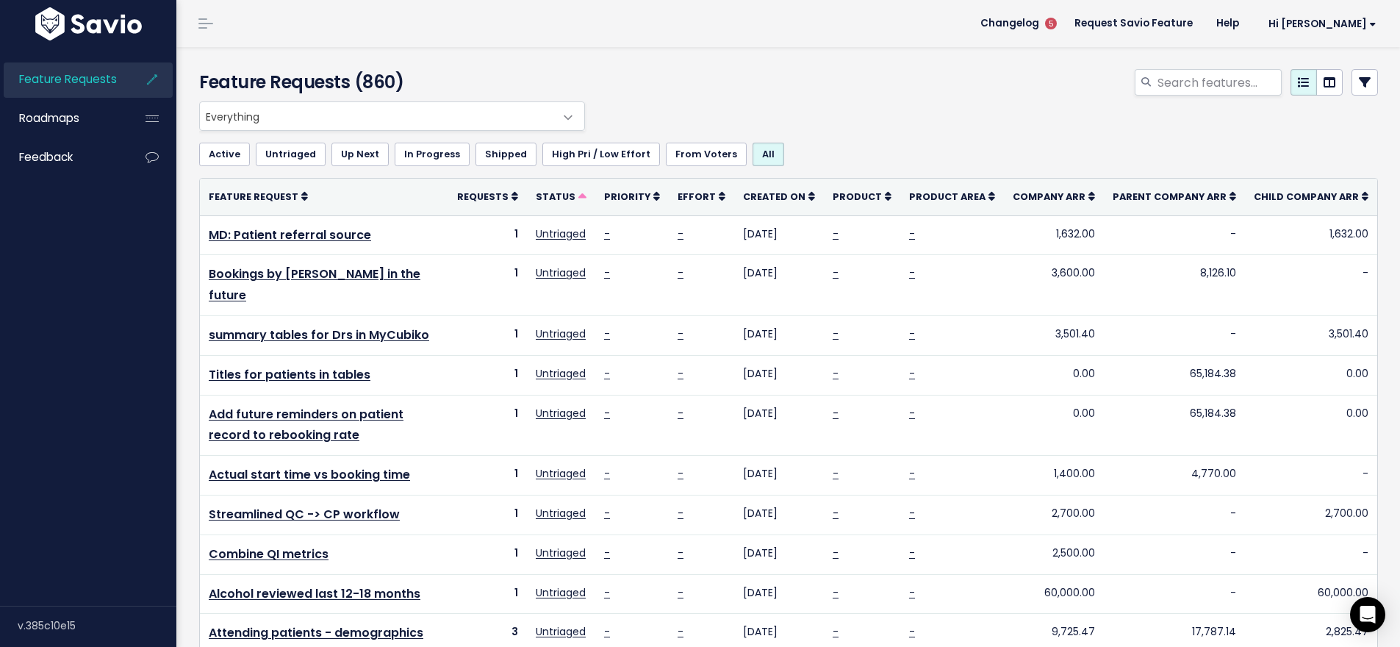
click at [304, 155] on link "Untriaged" at bounding box center [291, 155] width 70 height 24
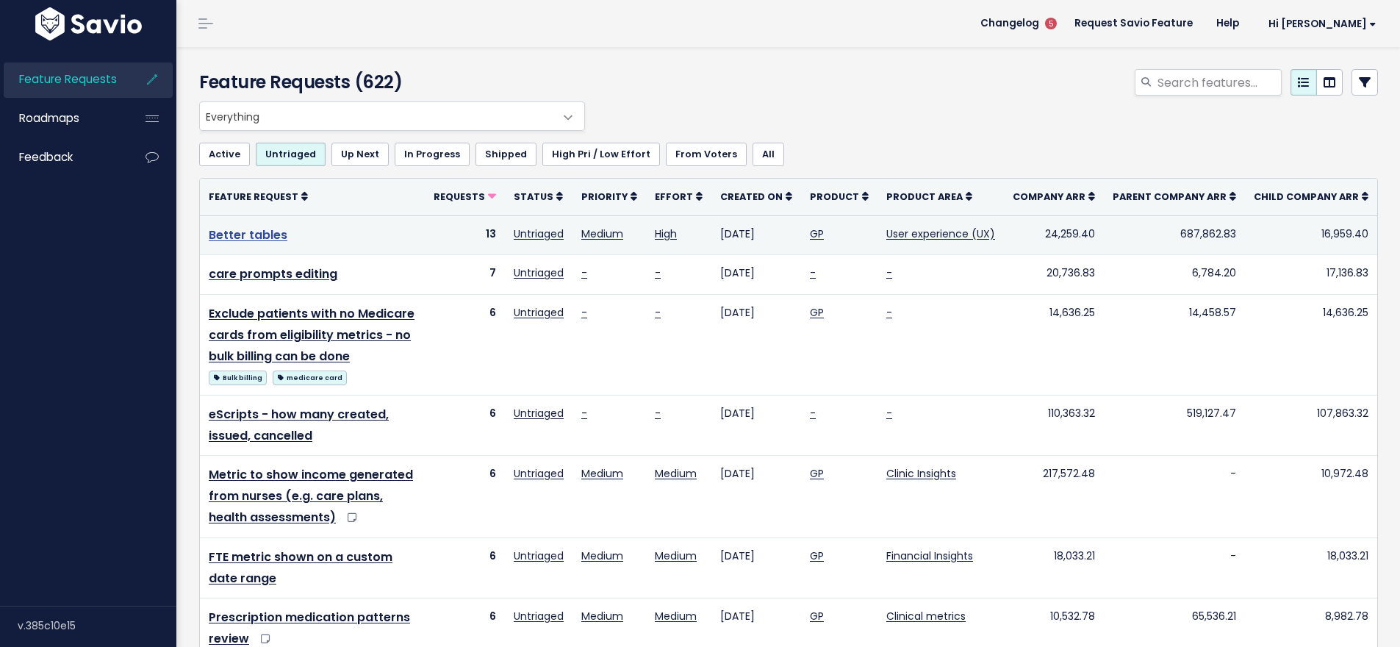
click at [251, 236] on link "Better tables" at bounding box center [248, 234] width 79 height 17
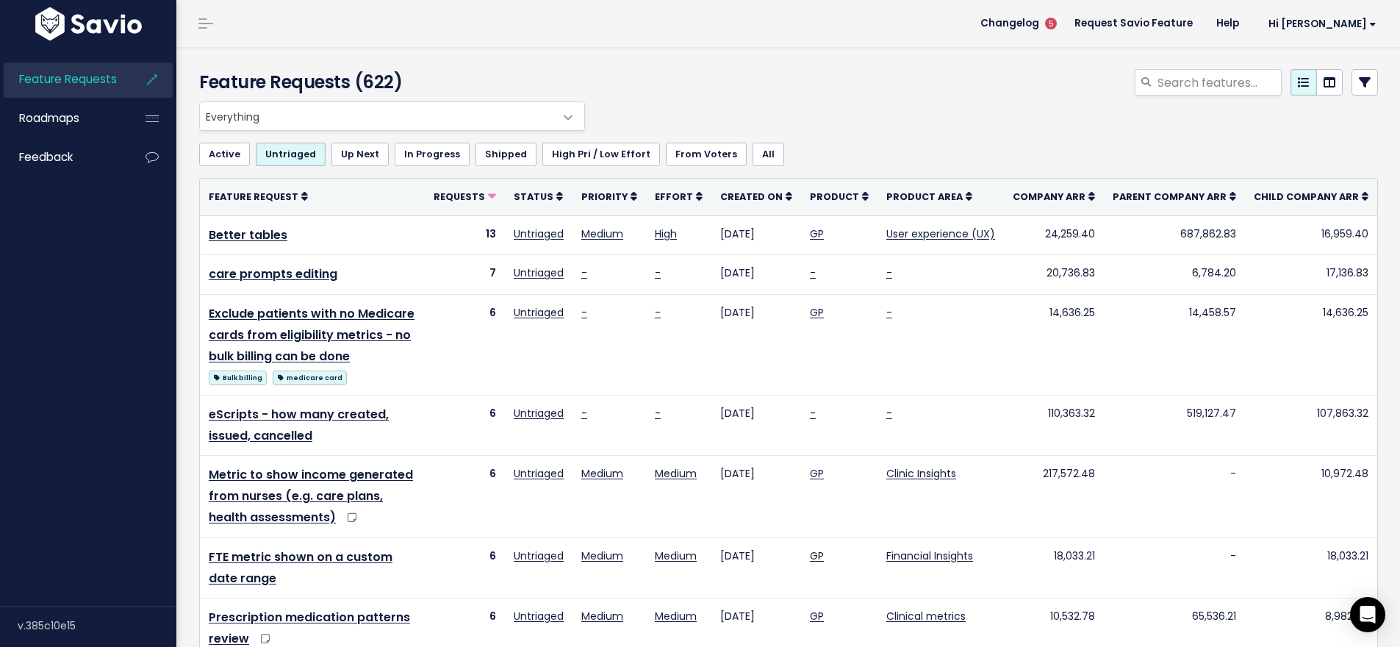
click at [352, 157] on link "Up Next" at bounding box center [359, 155] width 57 height 24
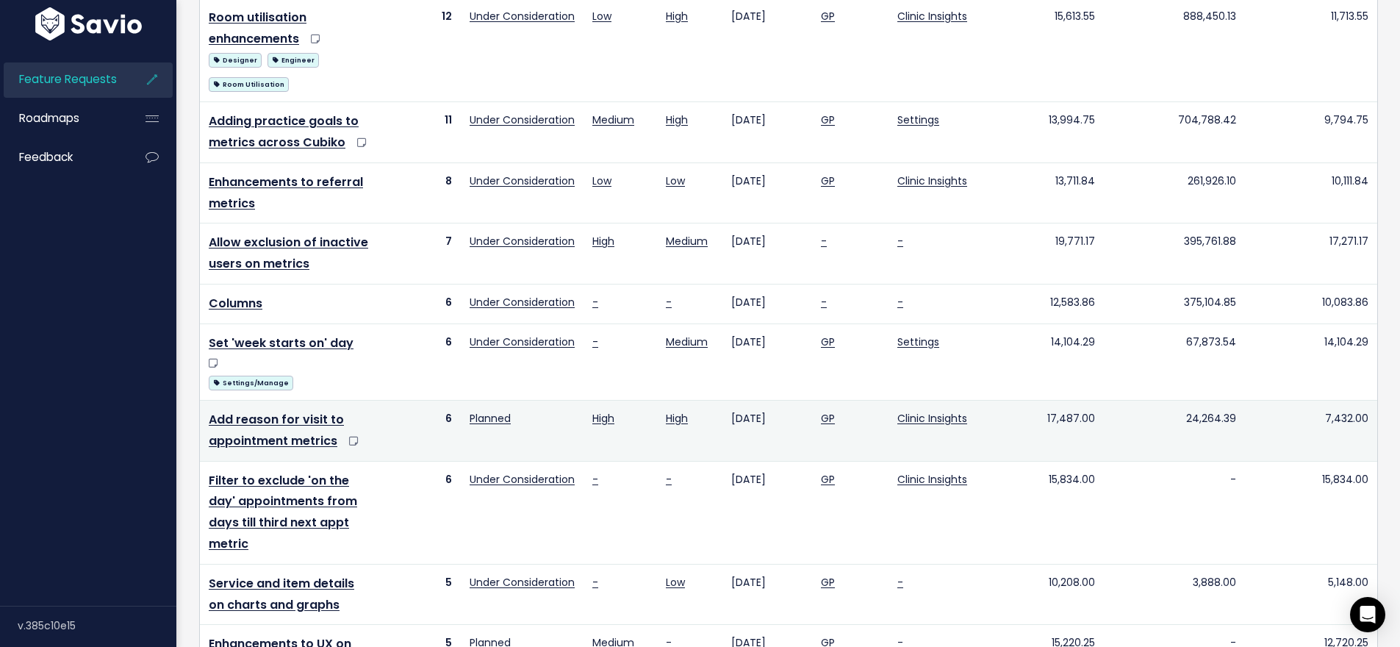
scroll to position [470, 0]
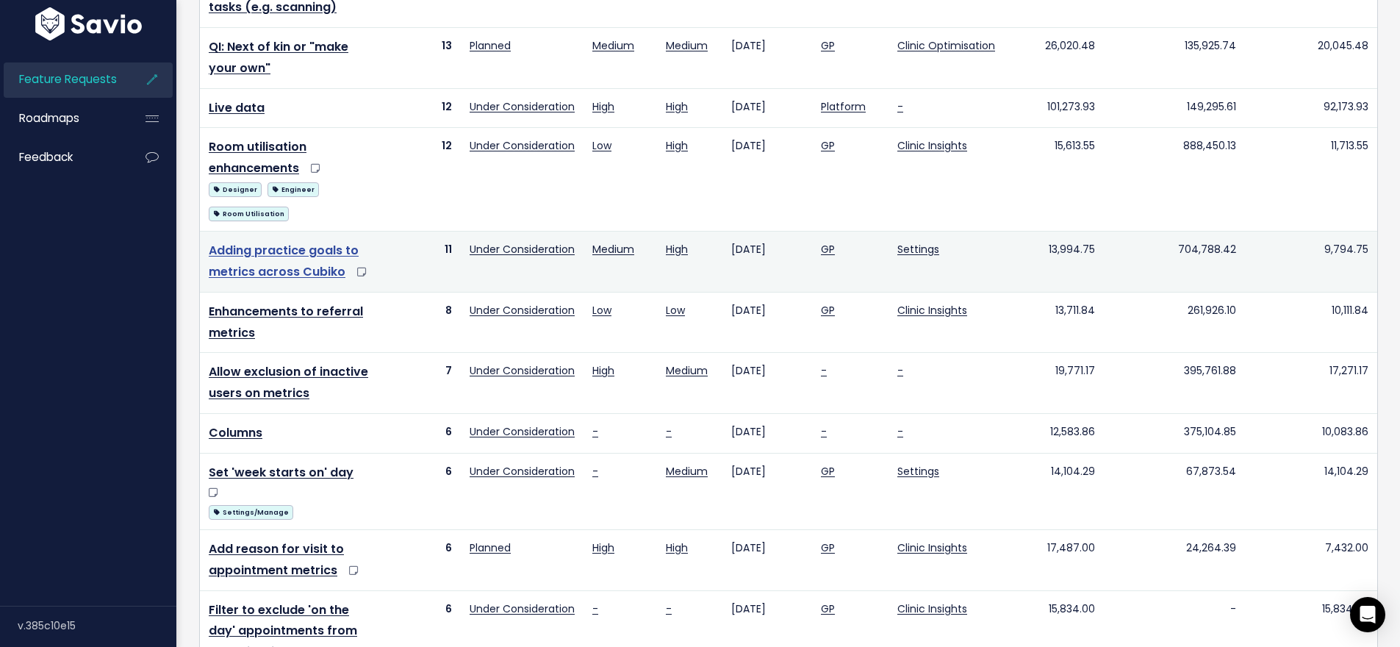
click at [312, 251] on link "Adding practice goals to metrics across Cubiko" at bounding box center [284, 261] width 150 height 38
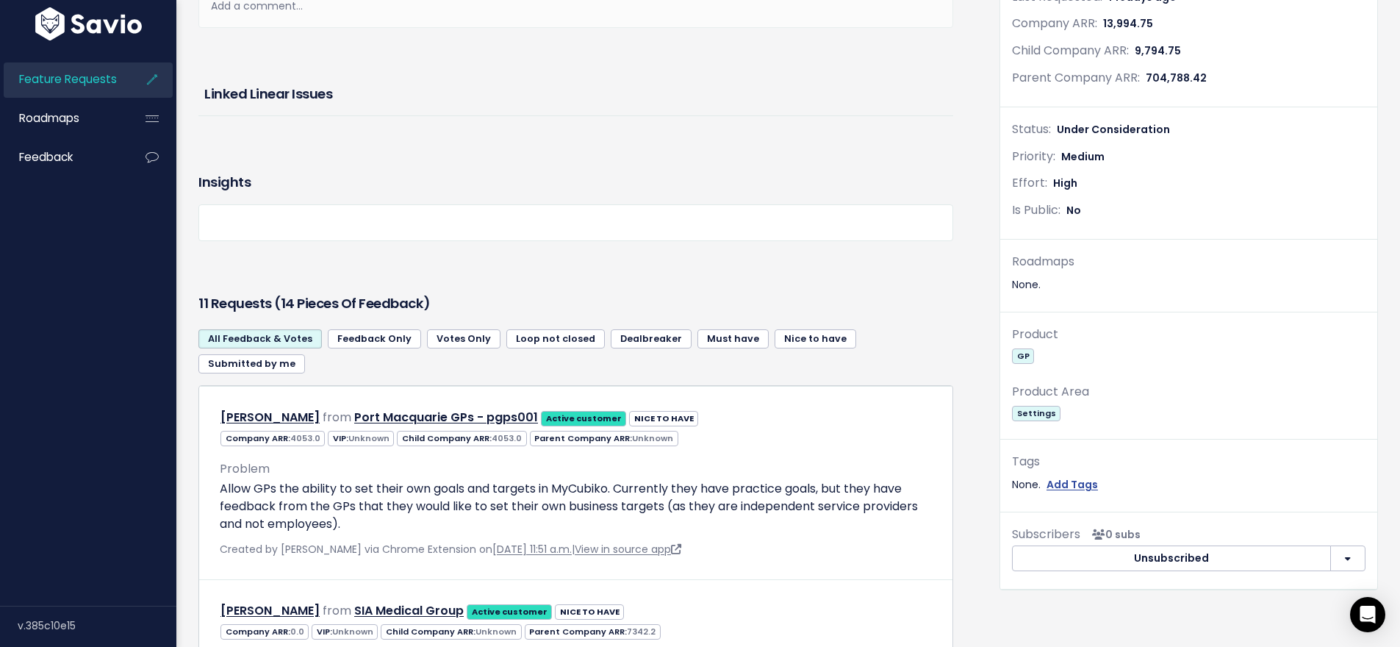
scroll to position [353, 0]
